Goal: Book appointment/travel/reservation

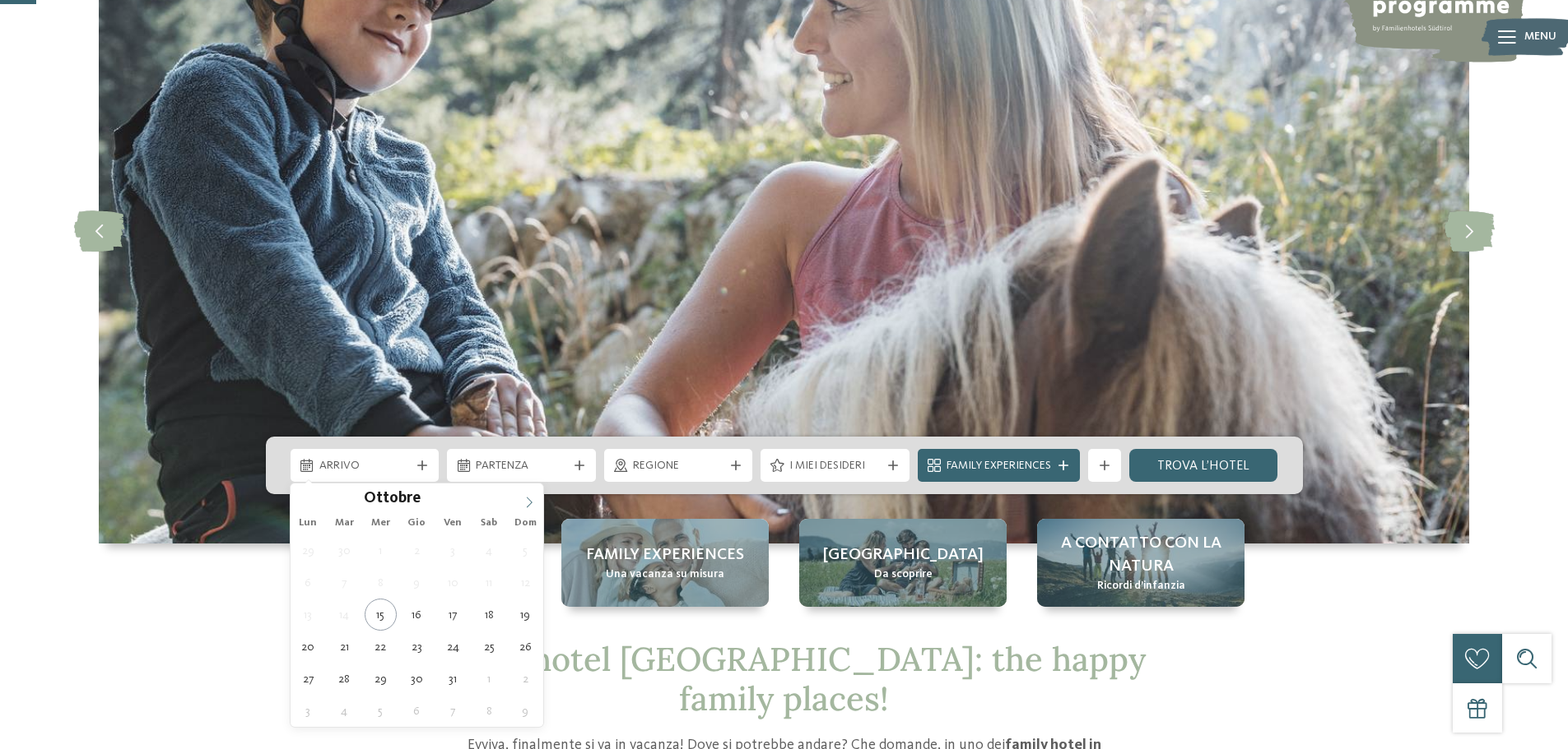
click at [519, 510] on span at bounding box center [529, 497] width 28 height 28
click at [519, 509] on span at bounding box center [529, 497] width 28 height 28
type div "30.12.2025"
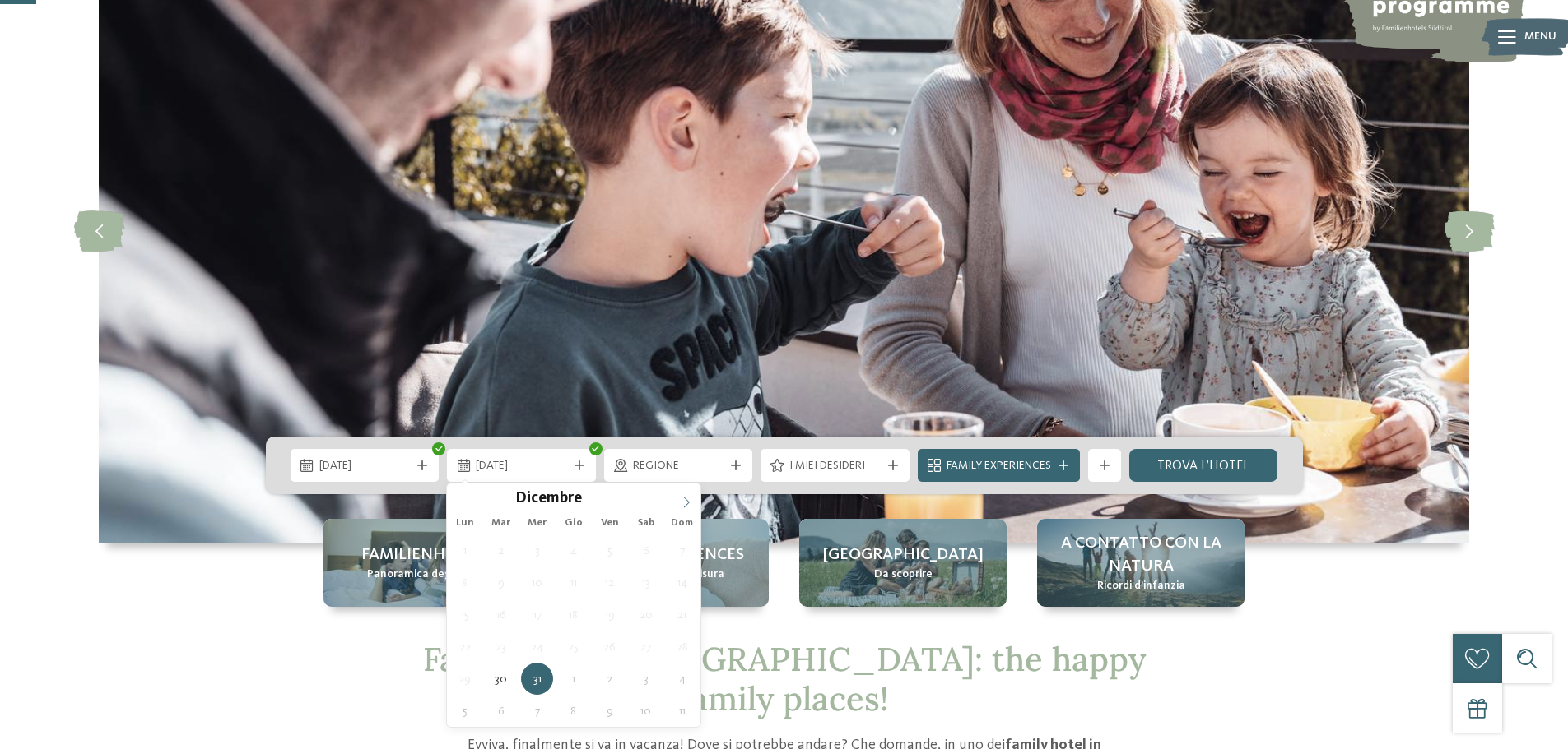
type input "****"
click at [688, 504] on icon at bounding box center [686, 502] width 11 height 11
type div "02.01.2026"
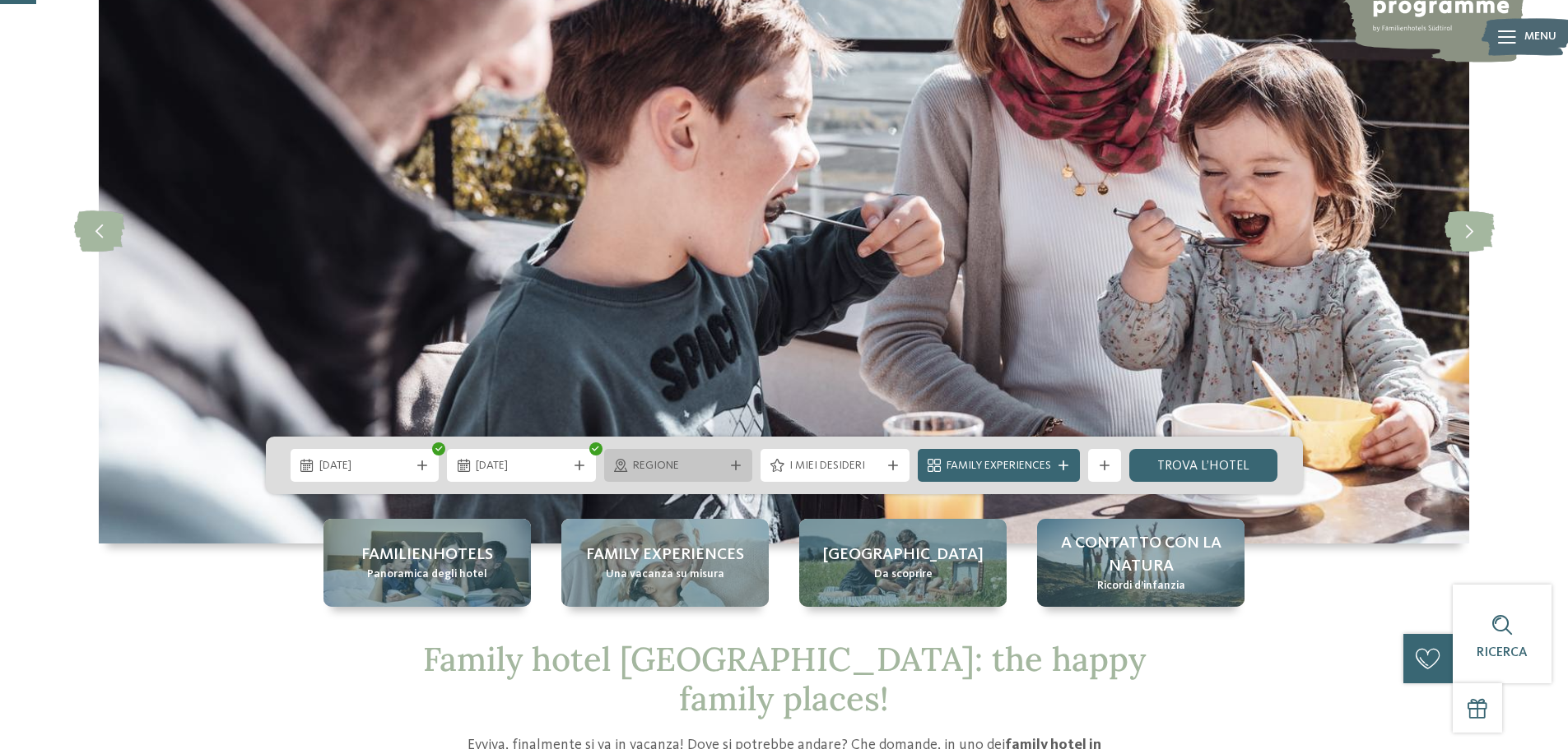
click at [689, 464] on span "Regione" at bounding box center [678, 466] width 91 height 17
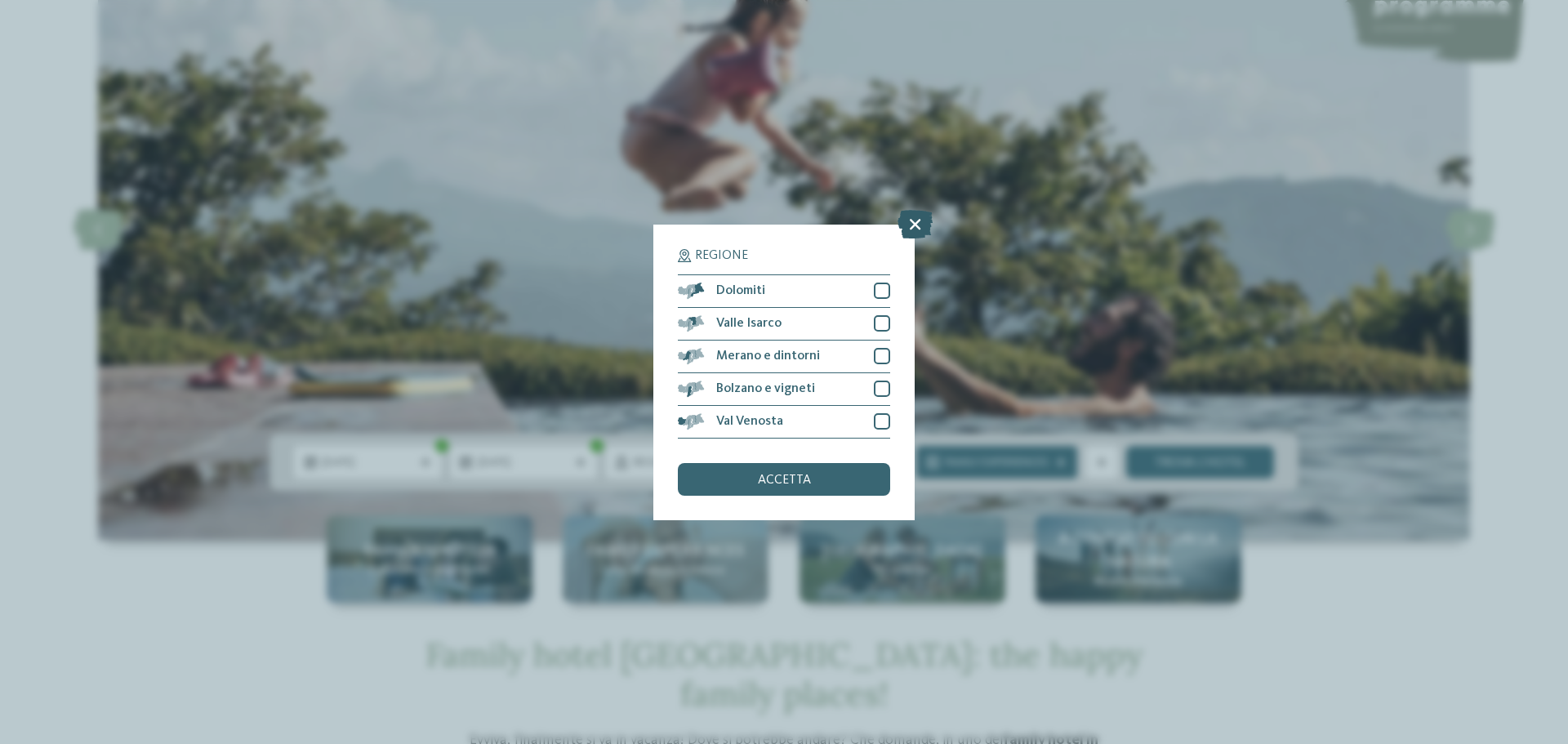
click at [907, 225] on icon at bounding box center [915, 223] width 35 height 28
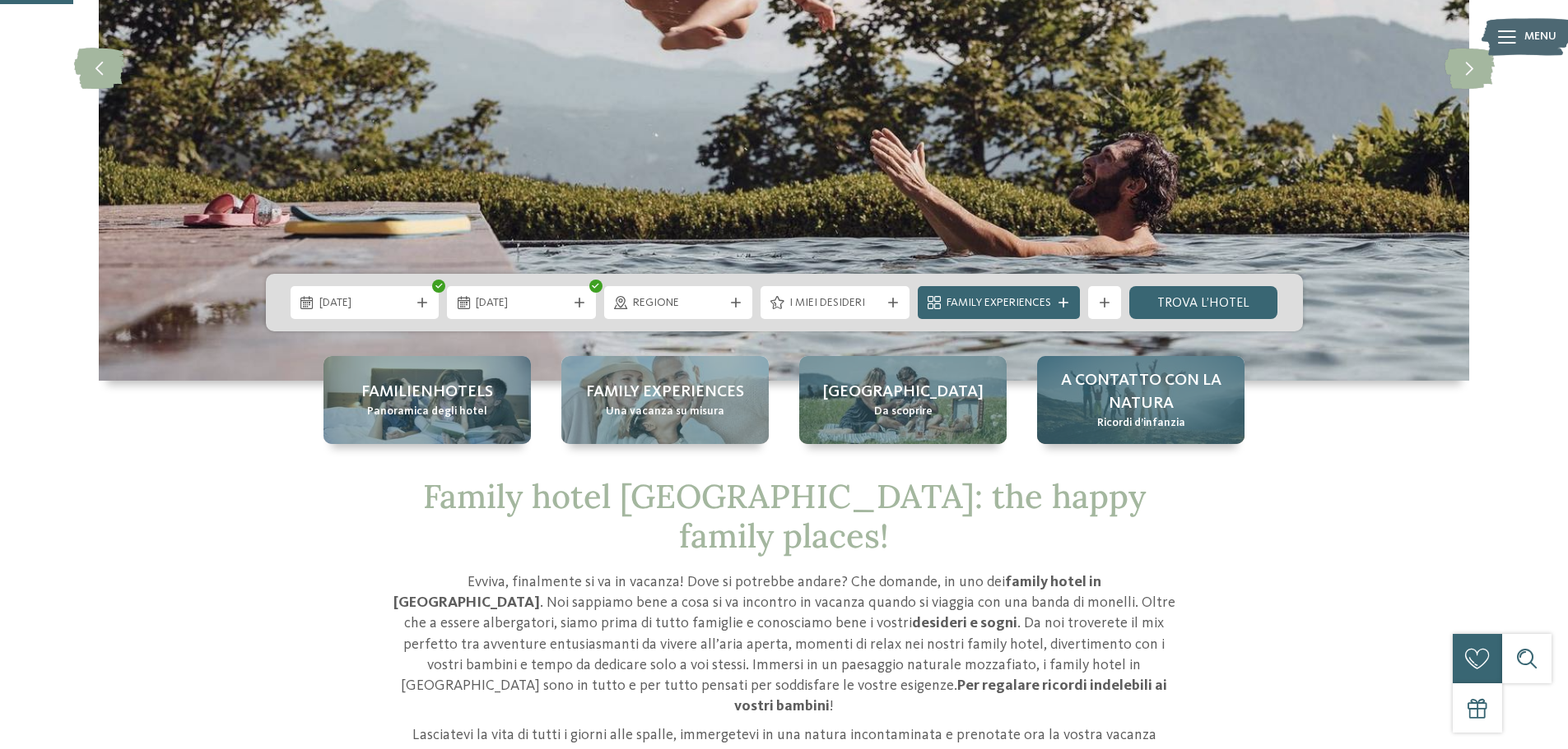
scroll to position [329, 0]
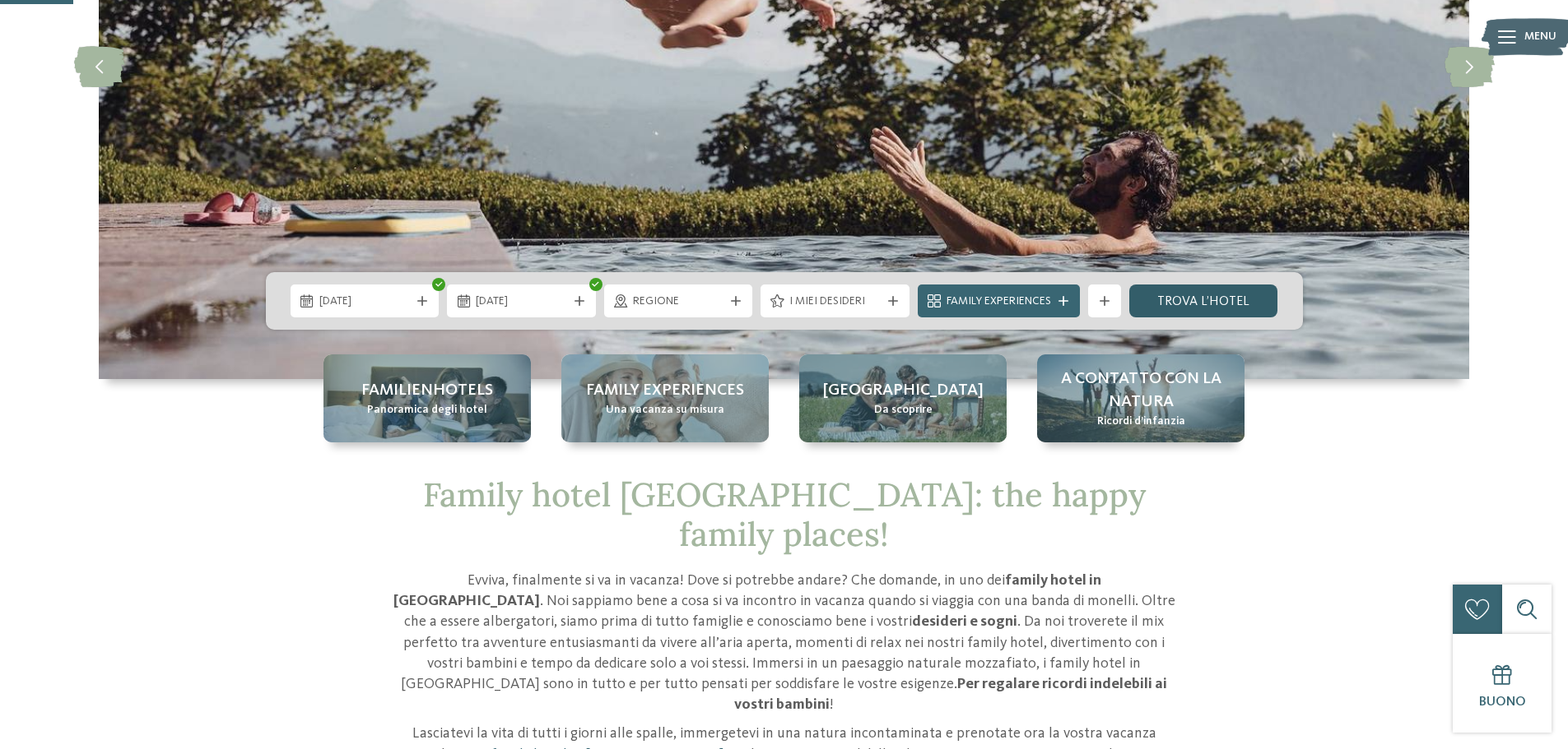
click at [1184, 301] on link "trova l’hotel" at bounding box center [1204, 301] width 149 height 33
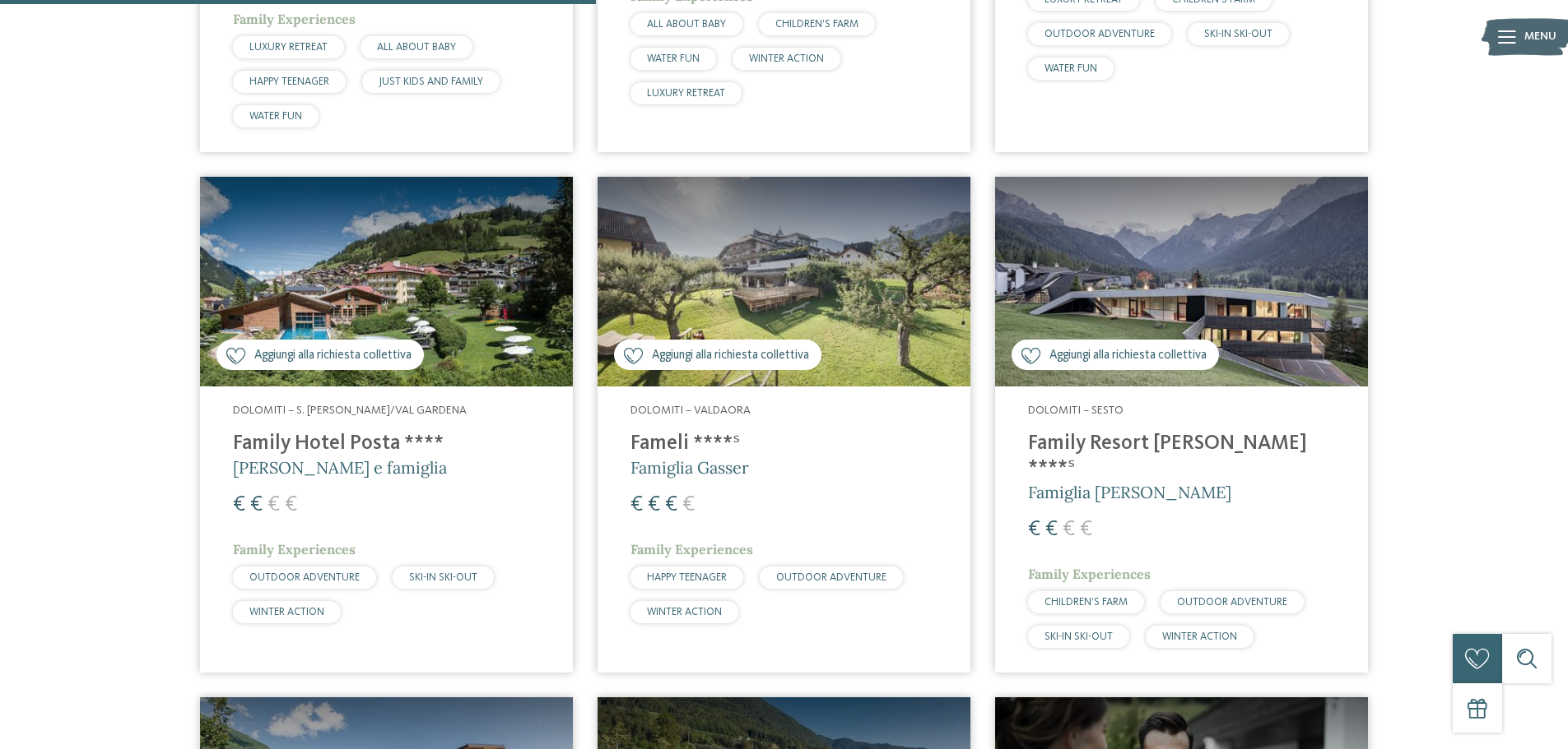
scroll to position [1609, 0]
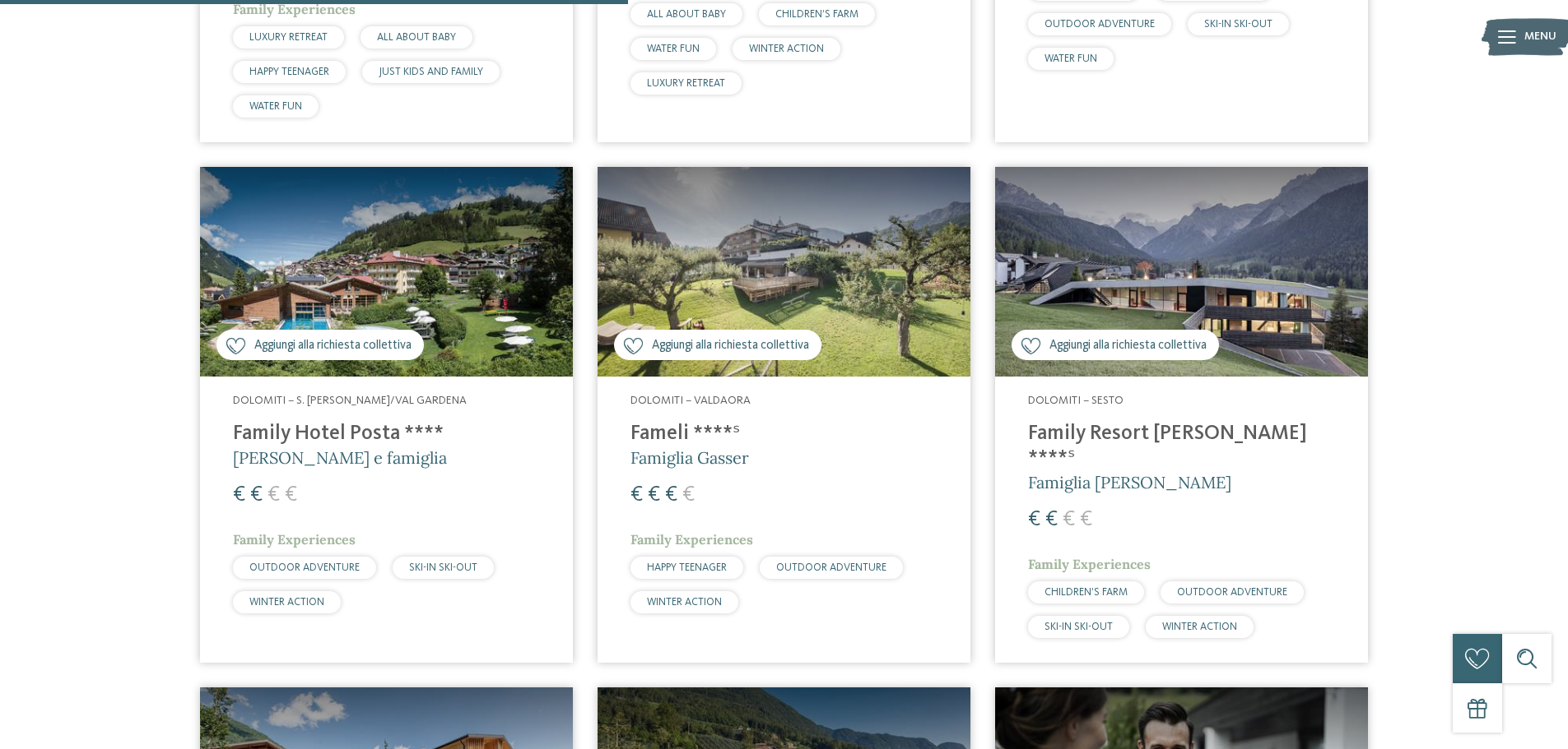
click at [395, 218] on img at bounding box center [386, 272] width 372 height 210
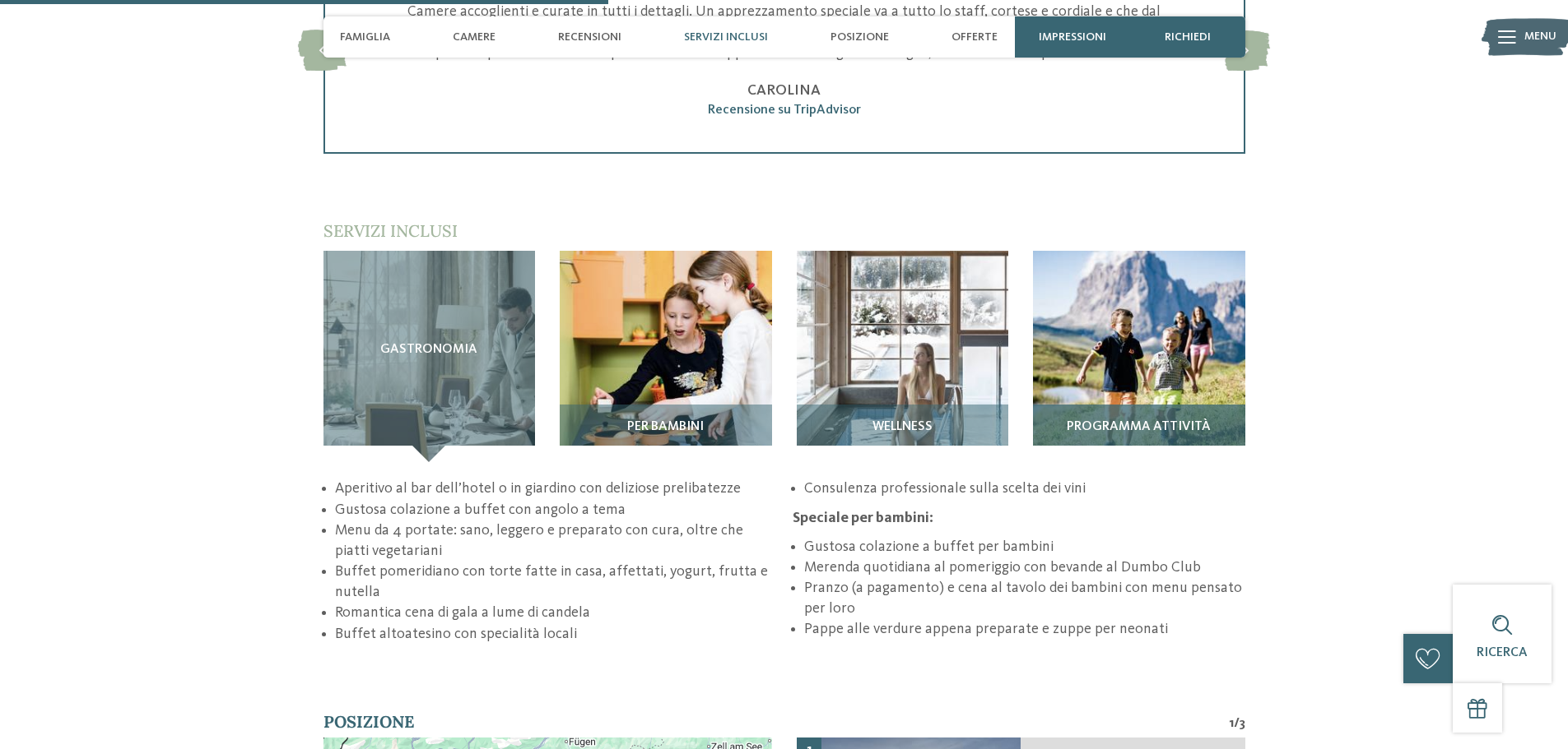
scroll to position [2221, 0]
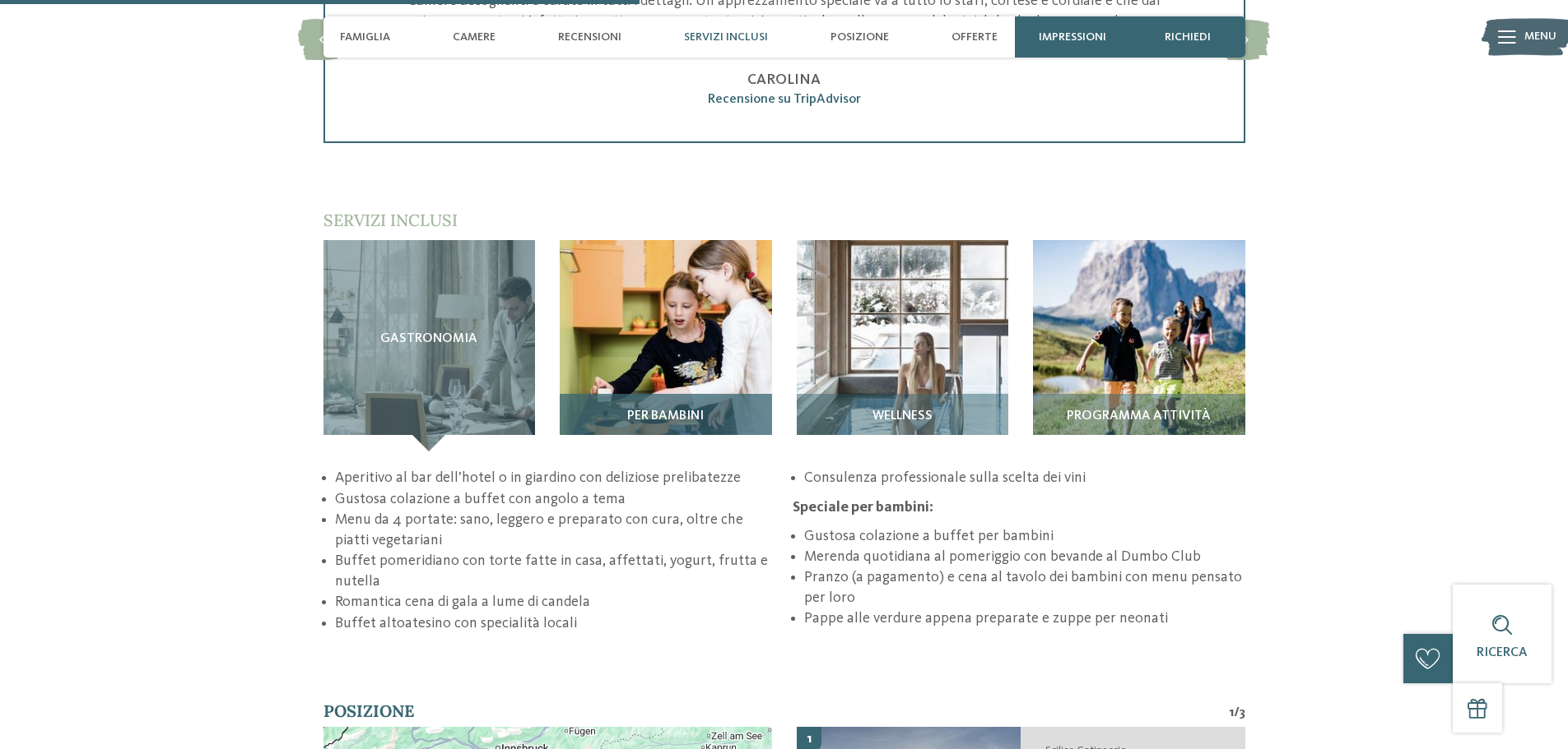
click at [718, 370] on img at bounding box center [666, 346] width 212 height 212
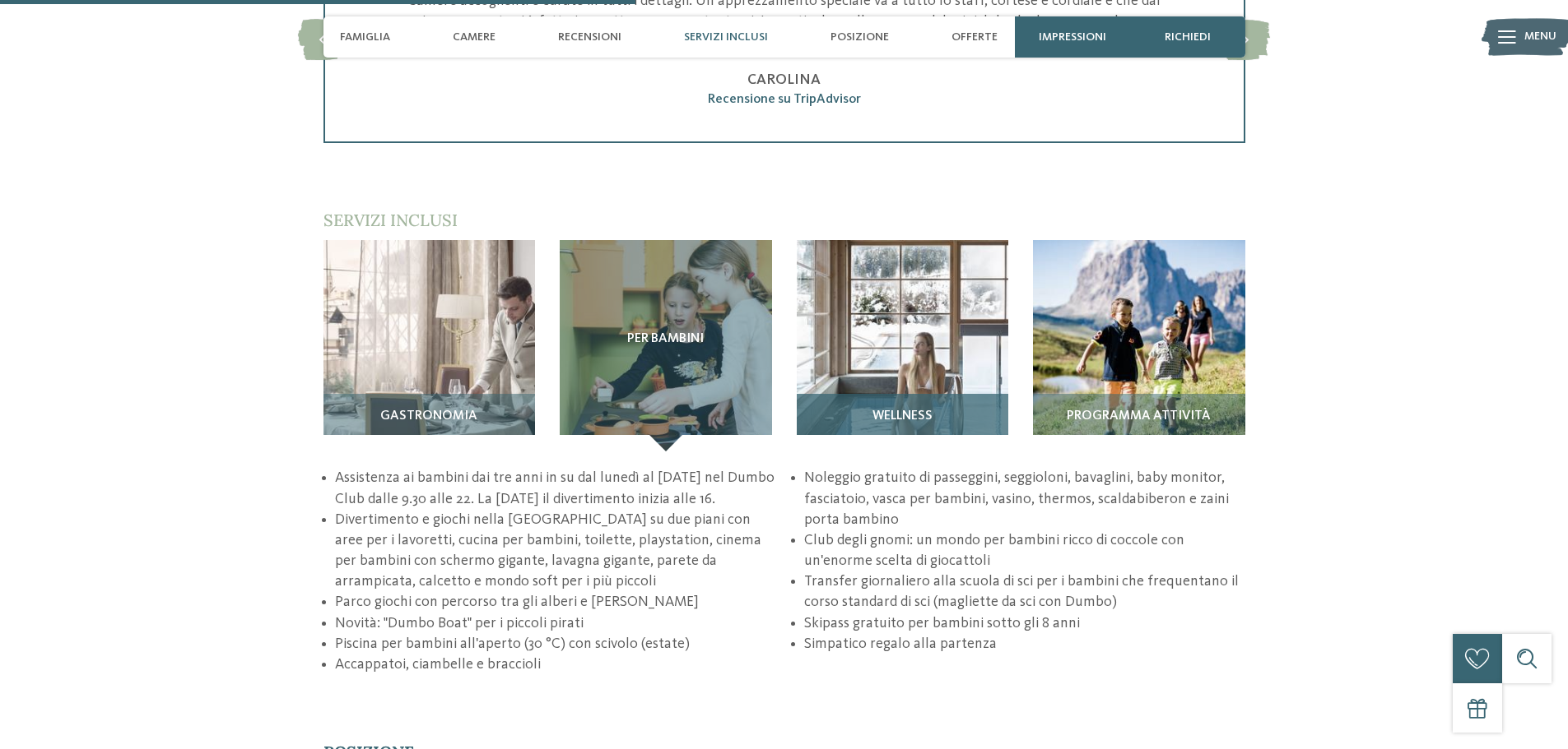
click at [844, 315] on img at bounding box center [902, 346] width 212 height 212
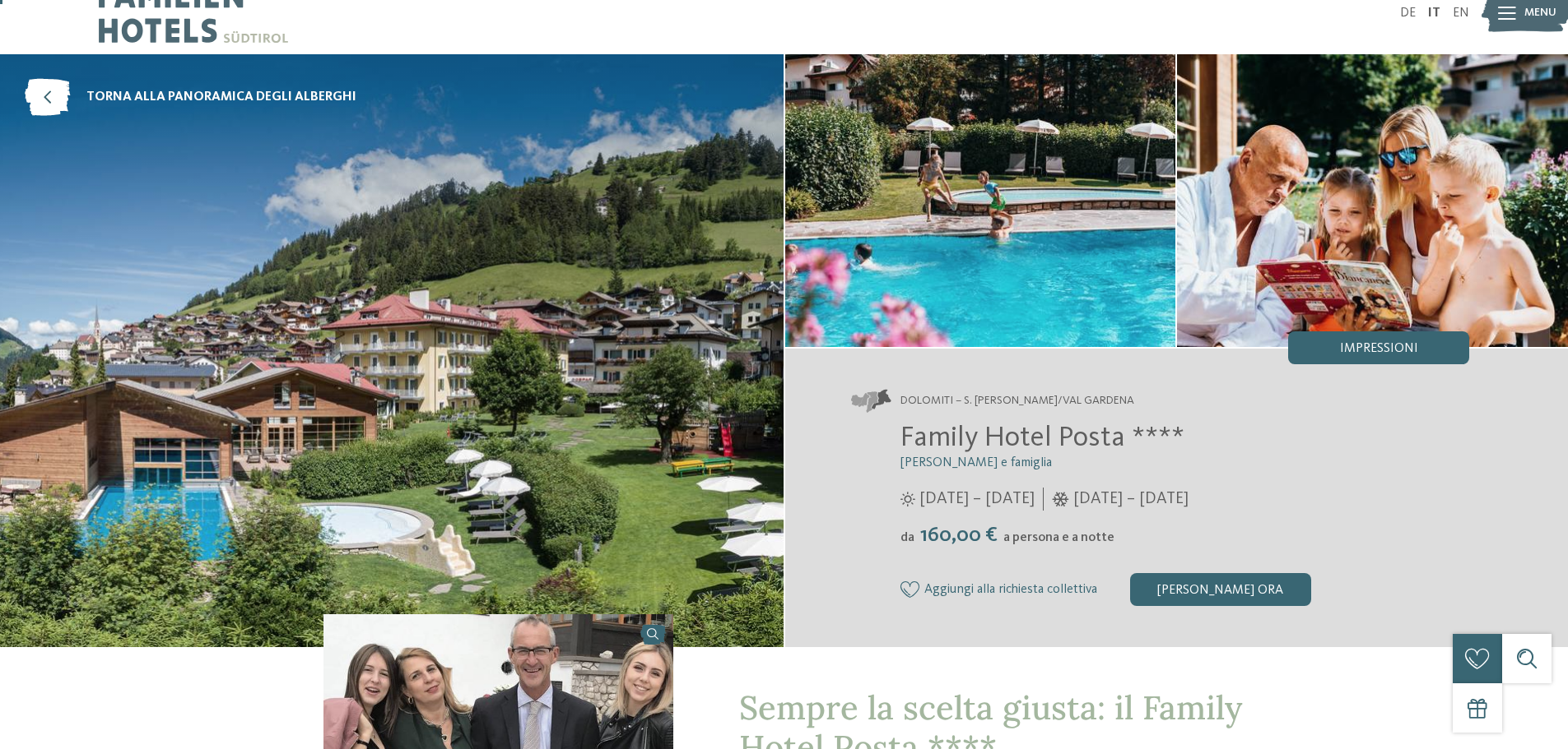
scroll to position [0, 0]
